Goal: Transaction & Acquisition: Book appointment/travel/reservation

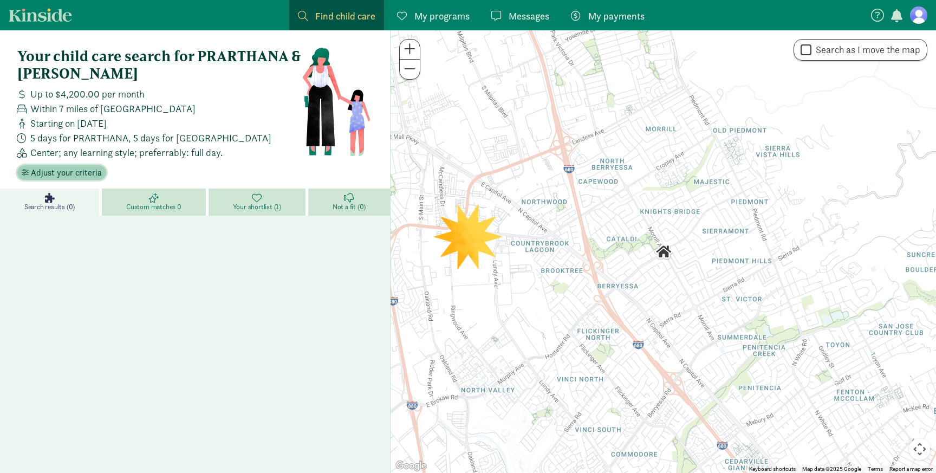
click at [73, 177] on span "Adjust your criteria" at bounding box center [66, 172] width 71 height 13
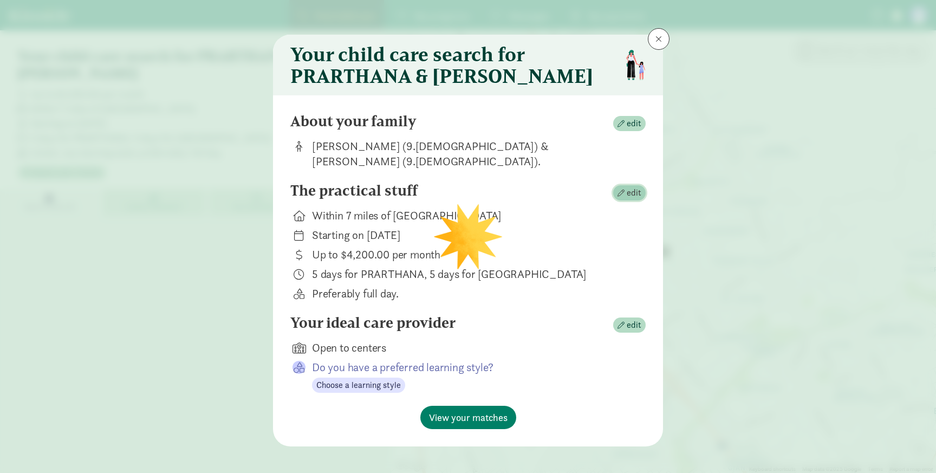
click at [627, 192] on span "edit" at bounding box center [634, 192] width 15 height 13
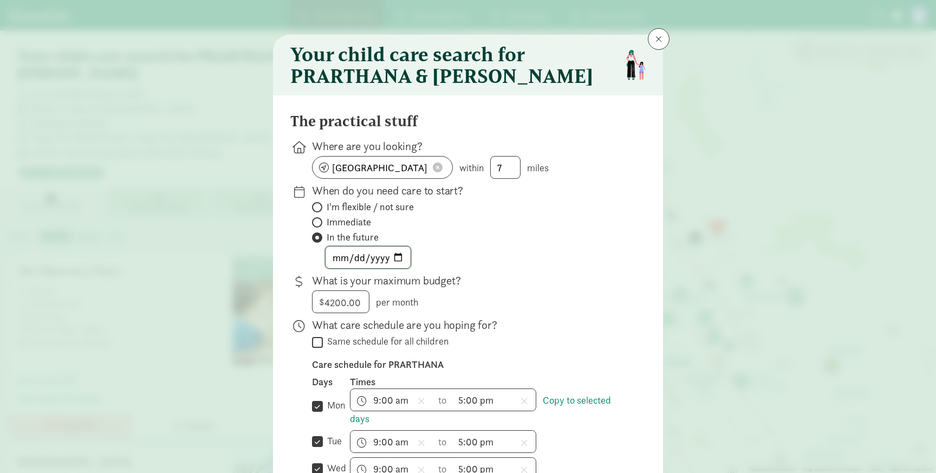
click at [394, 254] on input "2025-12-01" at bounding box center [368, 258] width 85 height 22
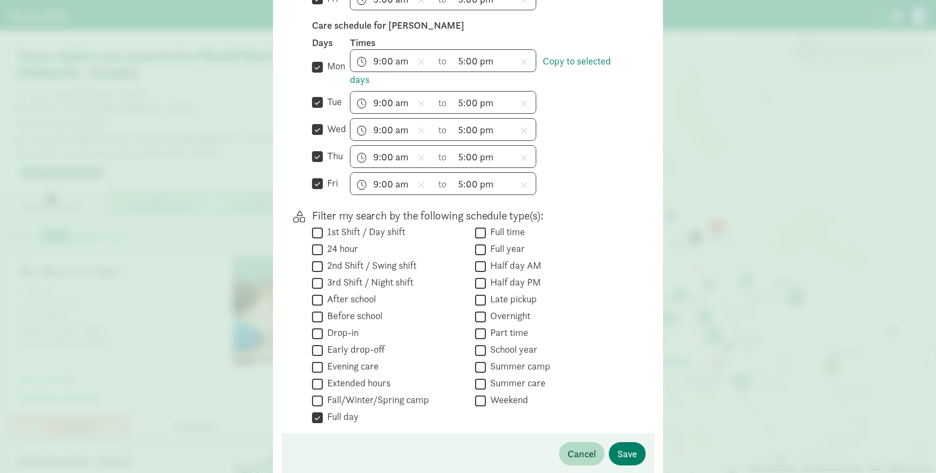
scroll to position [529, 0]
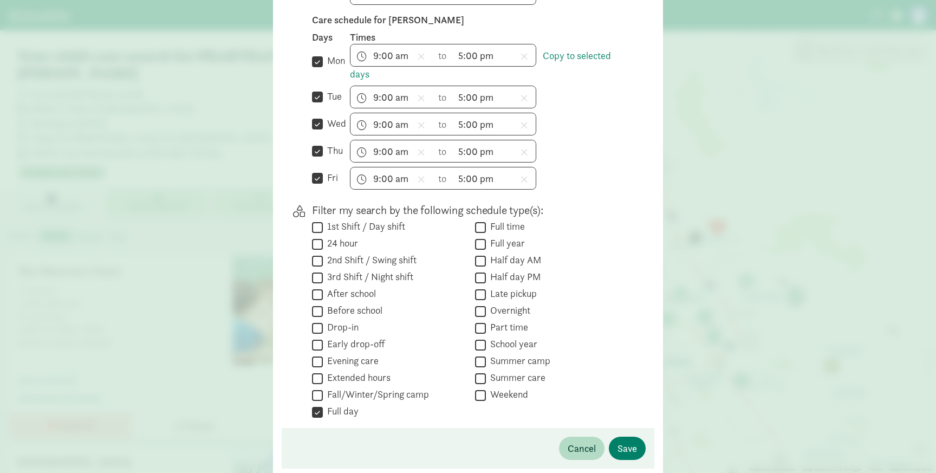
click at [323, 225] on label "1st Shift / Day shift" at bounding box center [364, 226] width 82 height 13
click at [323, 225] on input "1st Shift / Day shift" at bounding box center [317, 227] width 11 height 15
checkbox input "true"
click at [482, 229] on input "Full time" at bounding box center [480, 227] width 11 height 15
checkbox input "true"
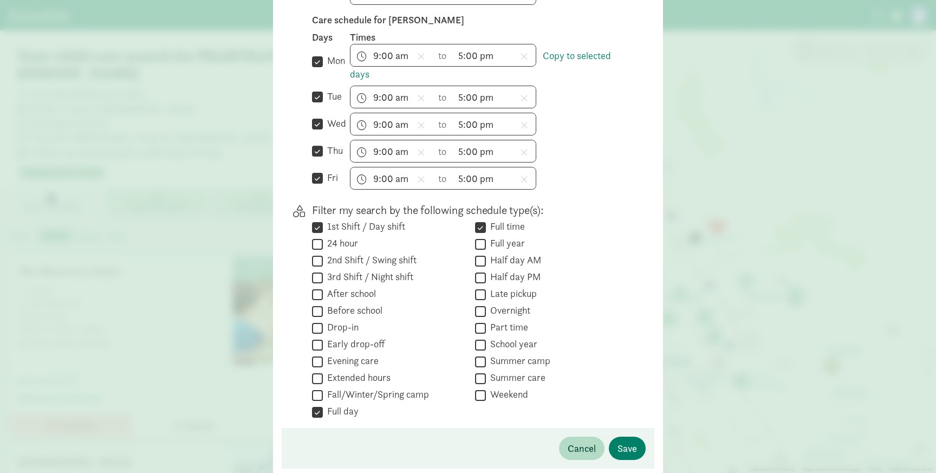
click at [481, 257] on input "Half day AM" at bounding box center [480, 261] width 11 height 15
checkbox input "true"
click at [482, 276] on input "Half day PM" at bounding box center [480, 277] width 11 height 15
checkbox input "true"
click at [627, 451] on span "Save" at bounding box center [628, 448] width 20 height 15
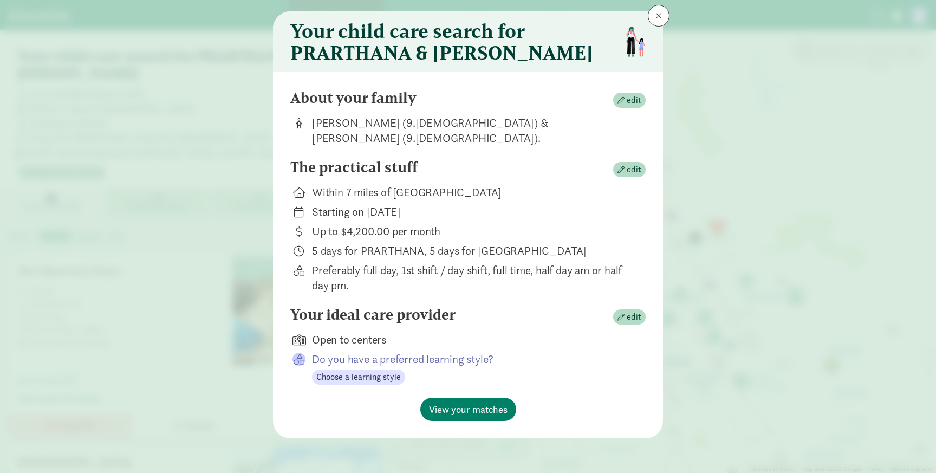
scroll to position [23, 0]
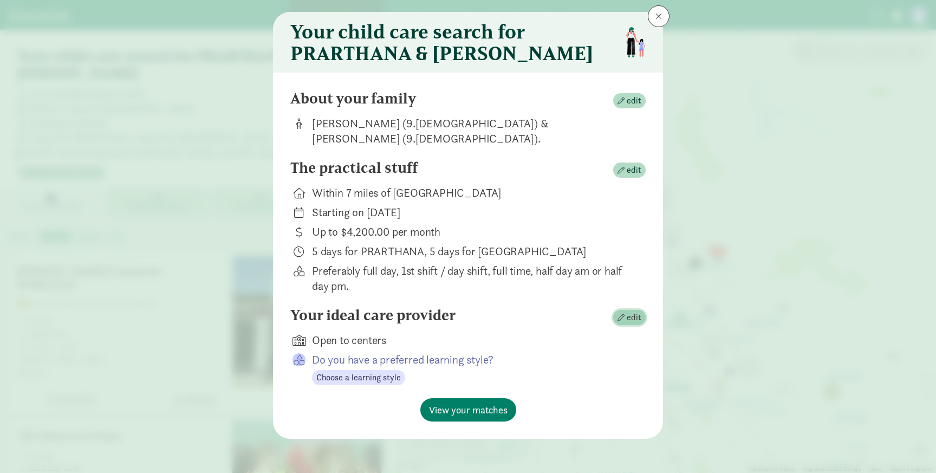
click at [623, 315] on span "button" at bounding box center [621, 317] width 7 height 7
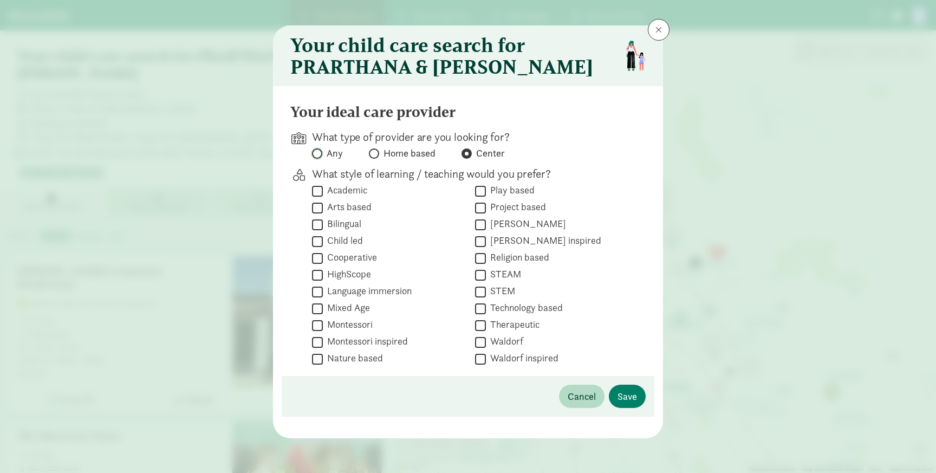
click at [315, 152] on input "Any" at bounding box center [315, 153] width 7 height 7
radio input "true"
radio input "false"
click at [624, 391] on span "Save" at bounding box center [628, 396] width 20 height 15
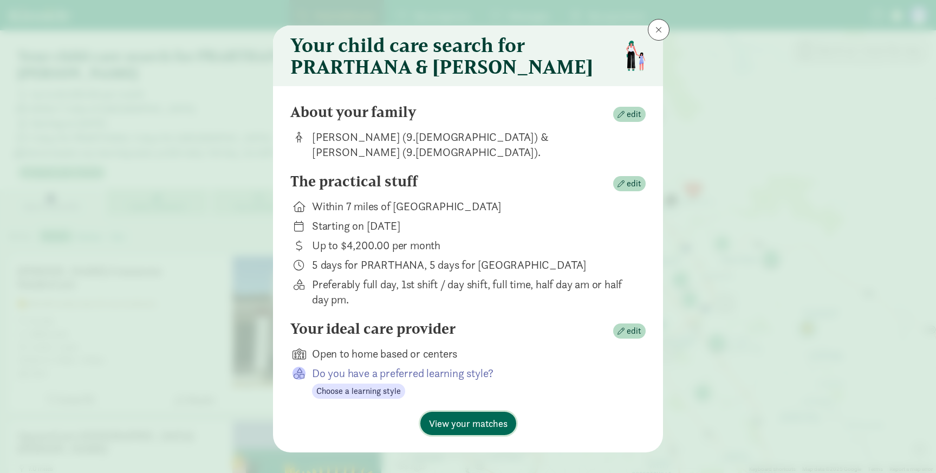
click at [483, 420] on span "View your matches" at bounding box center [468, 423] width 79 height 15
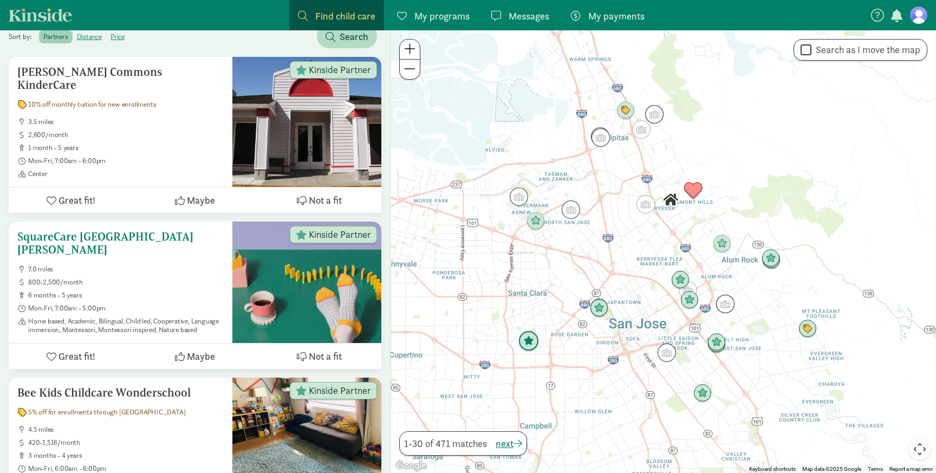
scroll to position [200, 0]
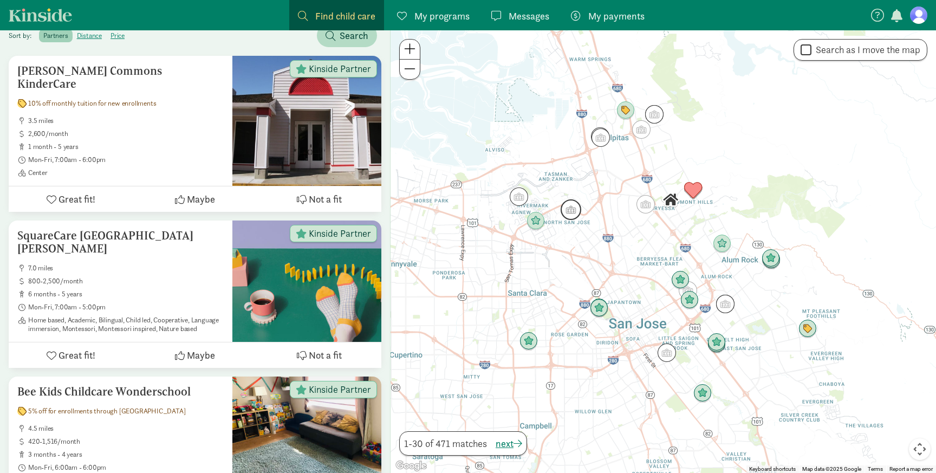
click at [565, 212] on img "Click to see details" at bounding box center [571, 209] width 21 height 21
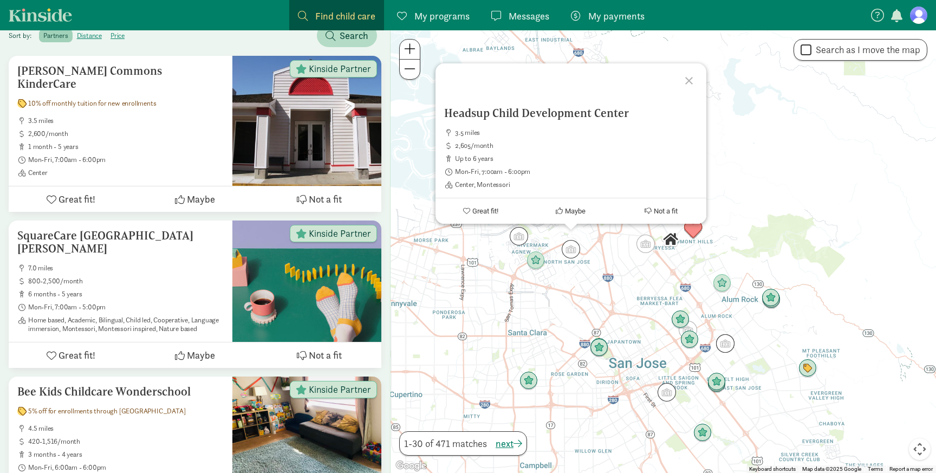
click at [556, 251] on div "Headsup Child Development Center 3.5 miles 2,605/month up to 6 years Mon-Fri, 7…" at bounding box center [664, 251] width 546 height 443
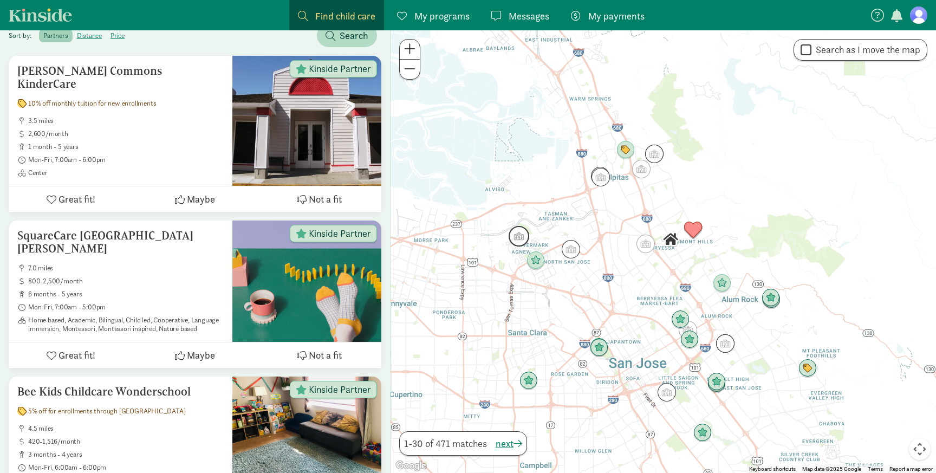
click at [515, 234] on img "Click to see details" at bounding box center [519, 236] width 21 height 21
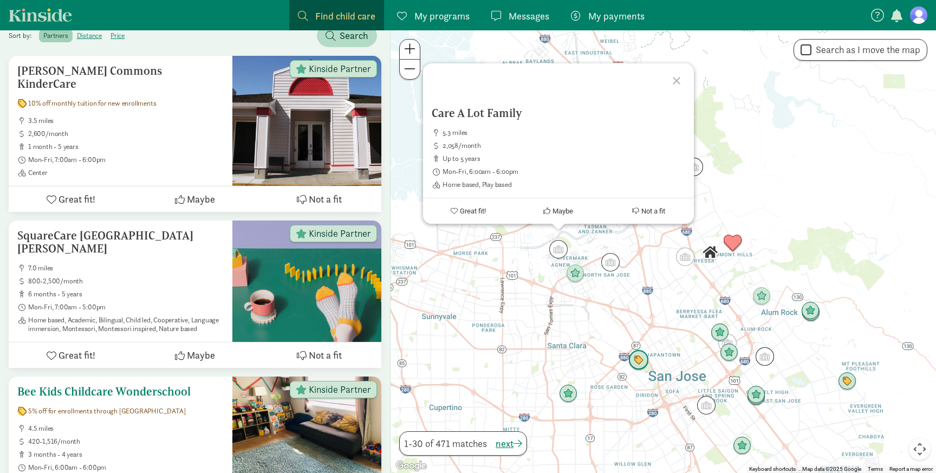
click at [186, 389] on div "Bee Kids Childcare Wonderschool 5% off for enrollments through Kinside 4.5 mile…" at bounding box center [120, 435] width 206 height 100
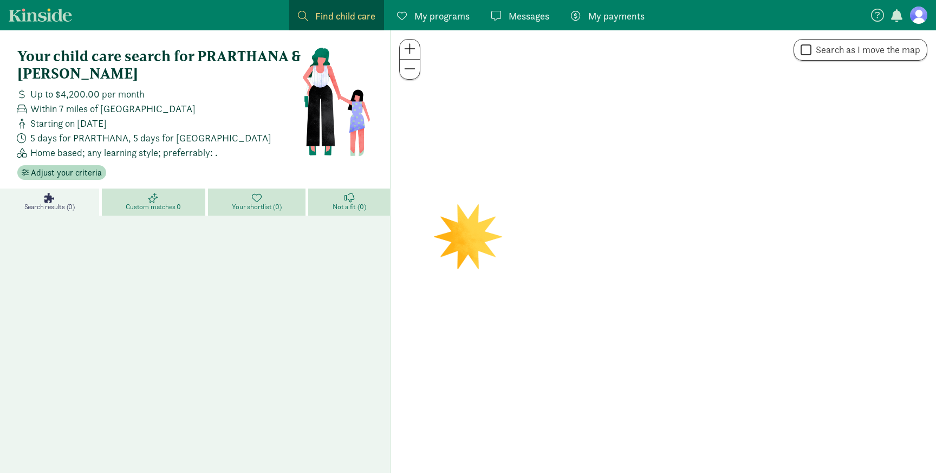
scroll to position [41, 0]
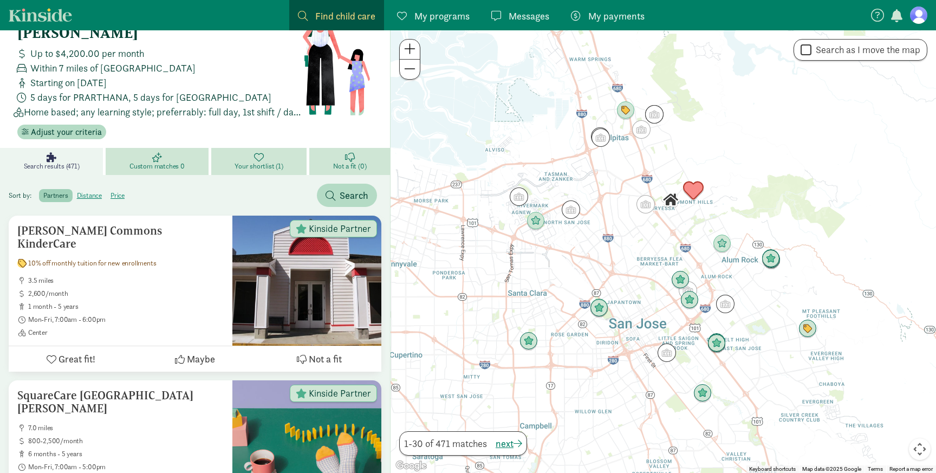
click at [697, 191] on img "Click to see details" at bounding box center [693, 190] width 21 height 21
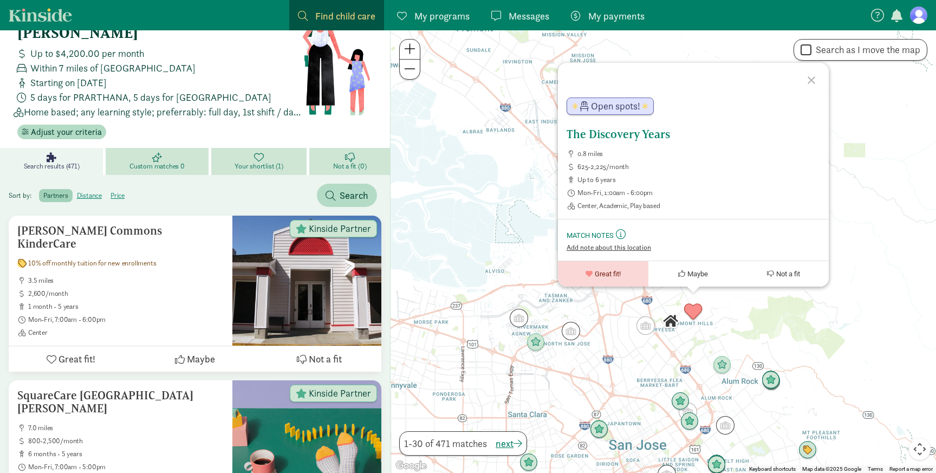
click at [613, 249] on span "Add note about this location" at bounding box center [609, 247] width 85 height 9
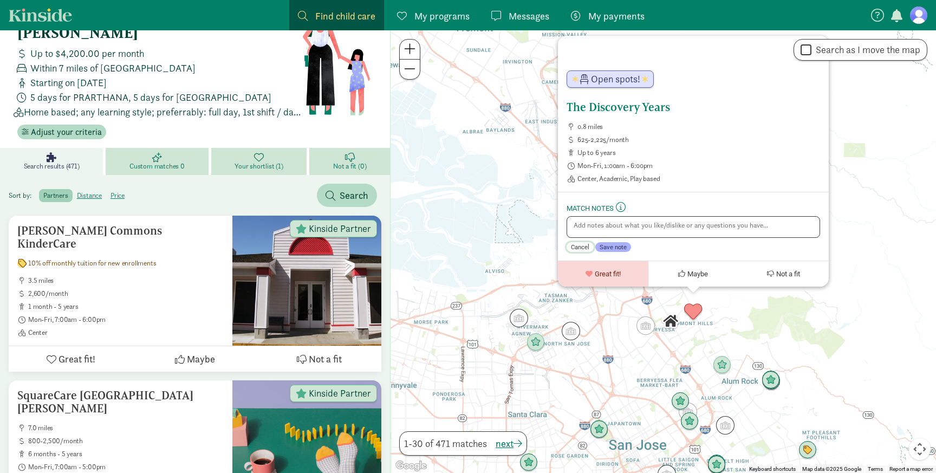
click at [582, 248] on span "Cancel" at bounding box center [580, 247] width 18 height 8
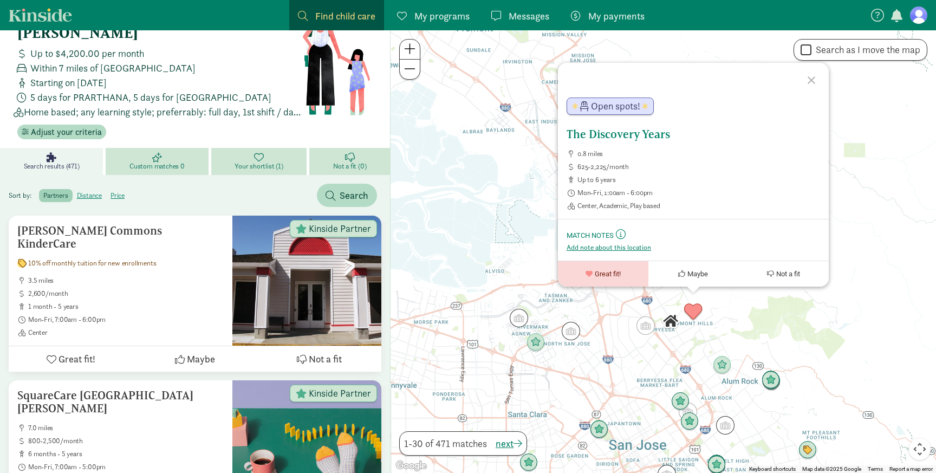
click at [597, 136] on h5 "The Discovery Years" at bounding box center [694, 134] width 254 height 13
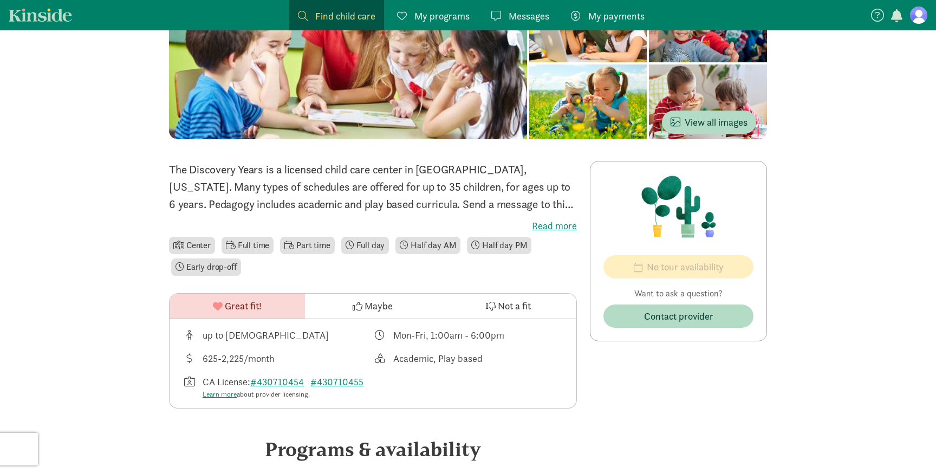
scroll to position [148, 0]
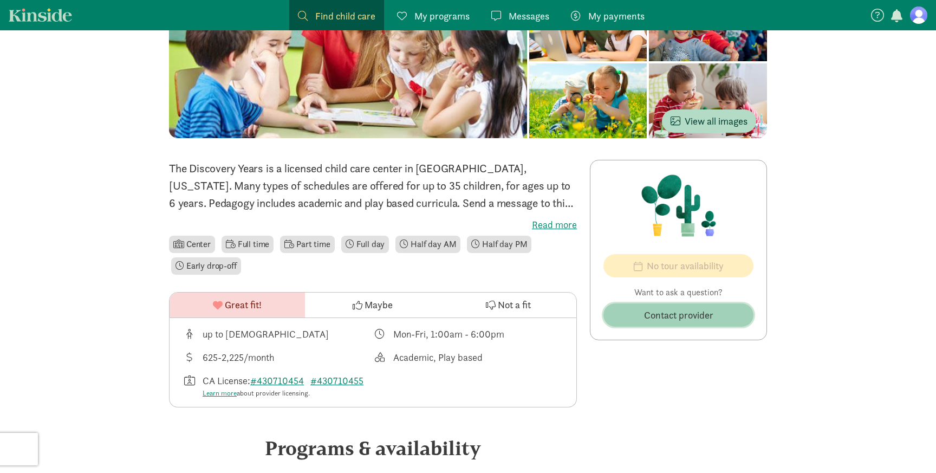
click at [630, 322] on button "Contact provider" at bounding box center [679, 314] width 150 height 23
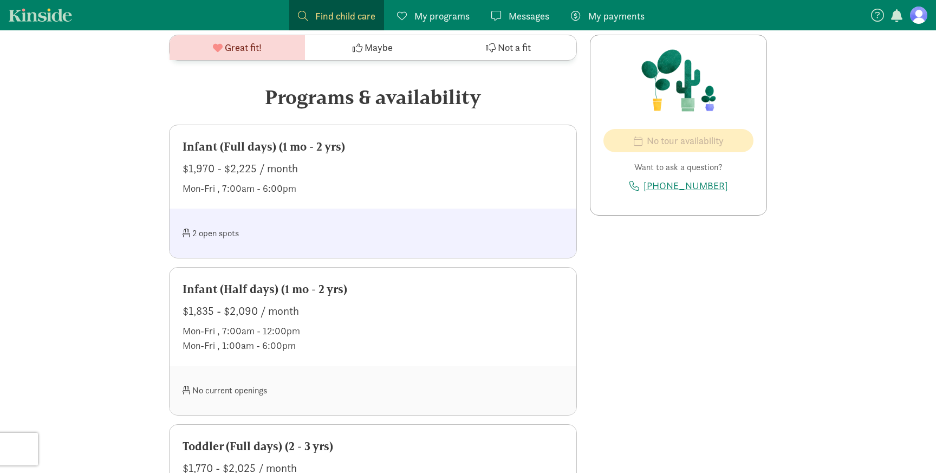
scroll to position [493, 0]
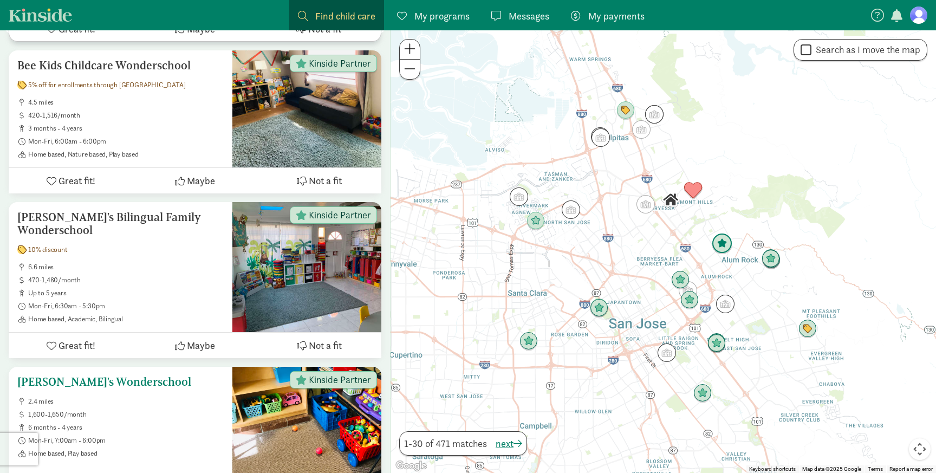
scroll to position [531, 0]
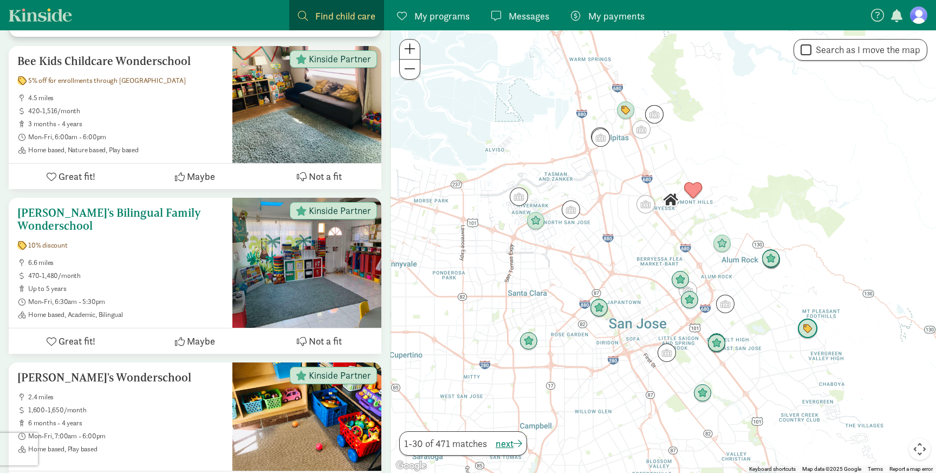
click at [80, 206] on h5 "[PERSON_NAME]'s Bilingual Family Wonderschool" at bounding box center [120, 219] width 206 height 26
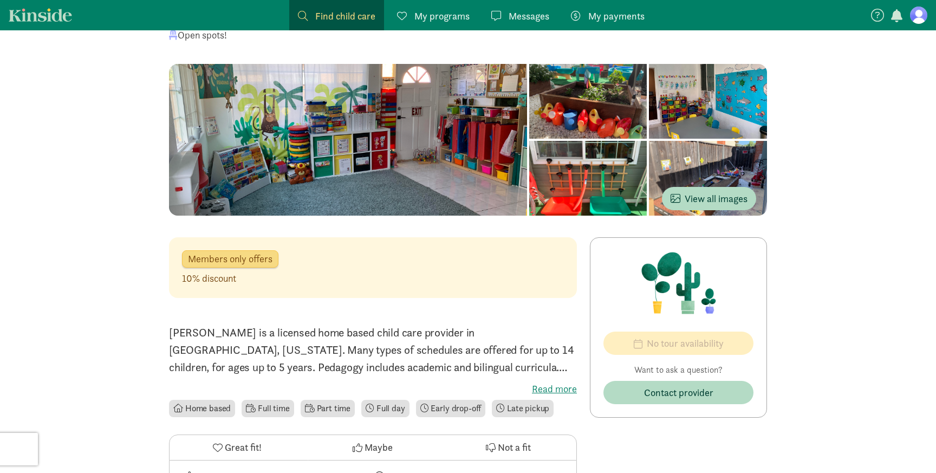
scroll to position [75, 0]
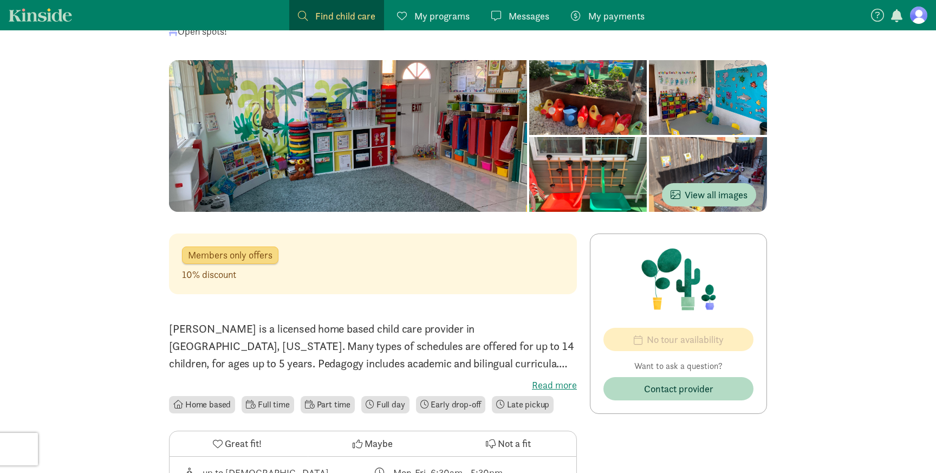
click at [238, 255] on span "Members only offers" at bounding box center [230, 255] width 85 height 10
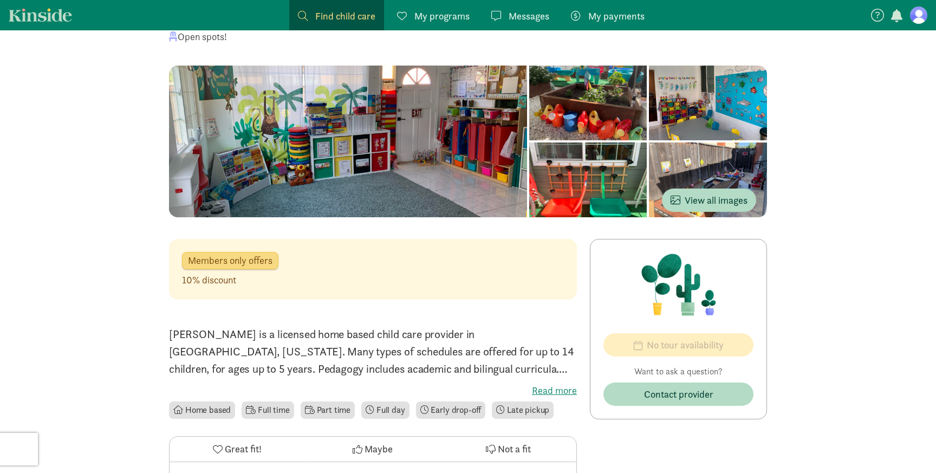
scroll to position [29, 0]
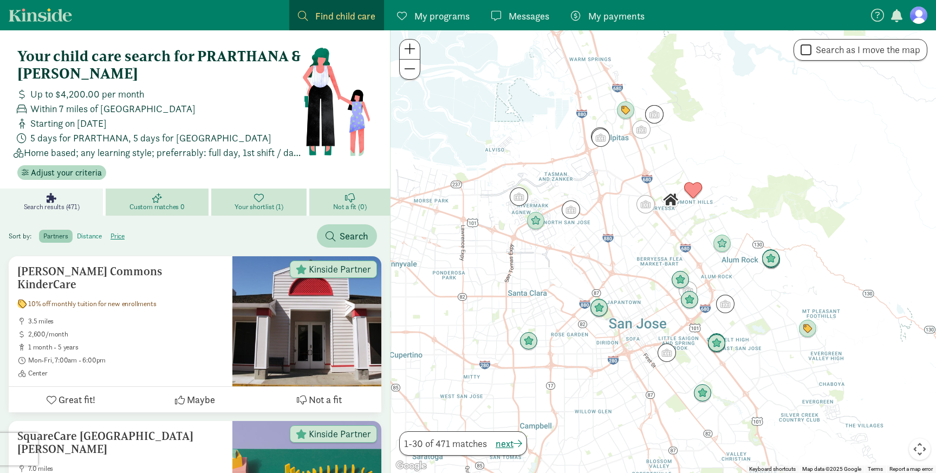
click at [106, 238] on label "distance" at bounding box center [117, 236] width 23 height 13
click at [77, 232] on input "distance" at bounding box center [77, 232] width 0 height 0
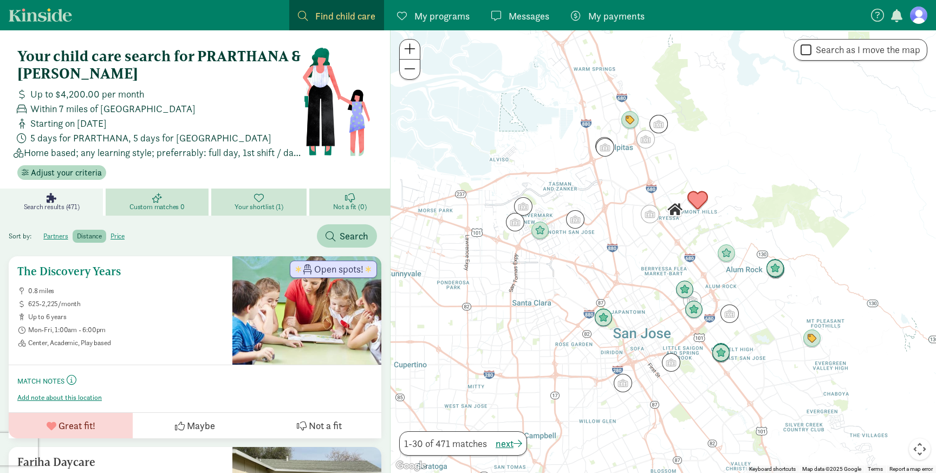
scroll to position [5, 0]
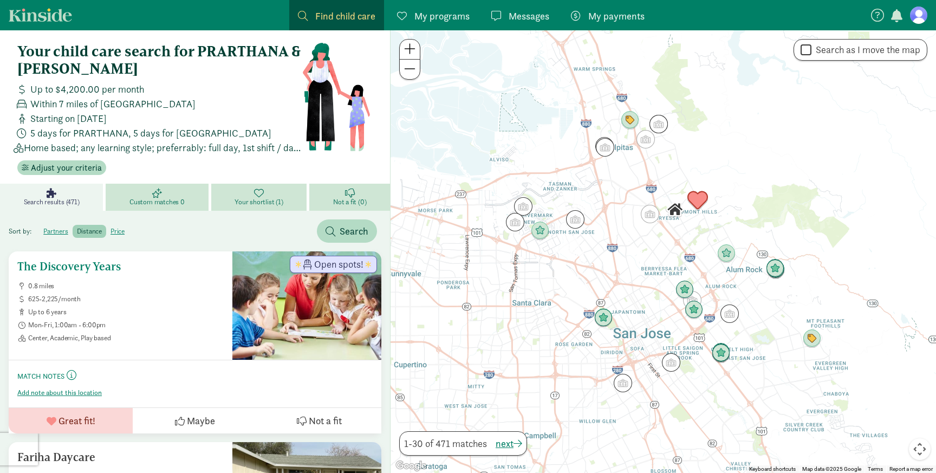
click at [109, 329] on ul "0.8 miles 625-2,225/month up to 6 years Mon-Fri, 1:00am - 6:00pm Center, Academ…" at bounding box center [120, 312] width 206 height 61
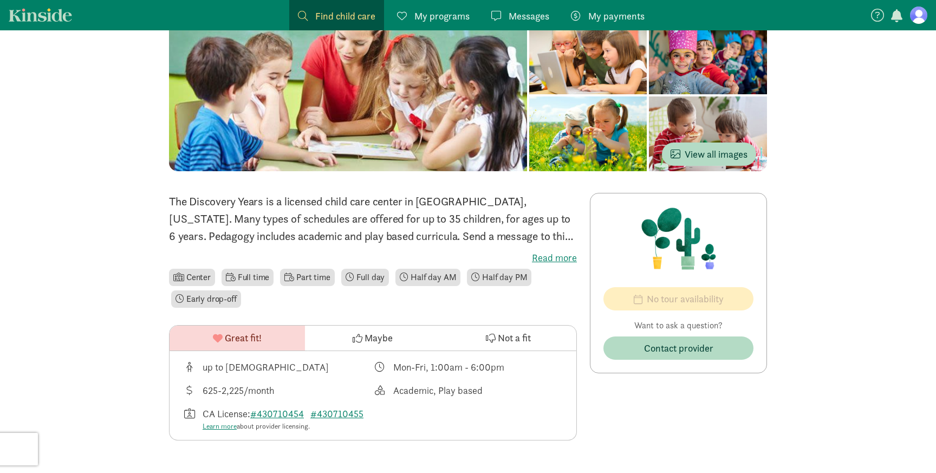
scroll to position [116, 0]
click at [292, 411] on link "#430710454" at bounding box center [277, 413] width 54 height 12
